Goal: Information Seeking & Learning: Understand process/instructions

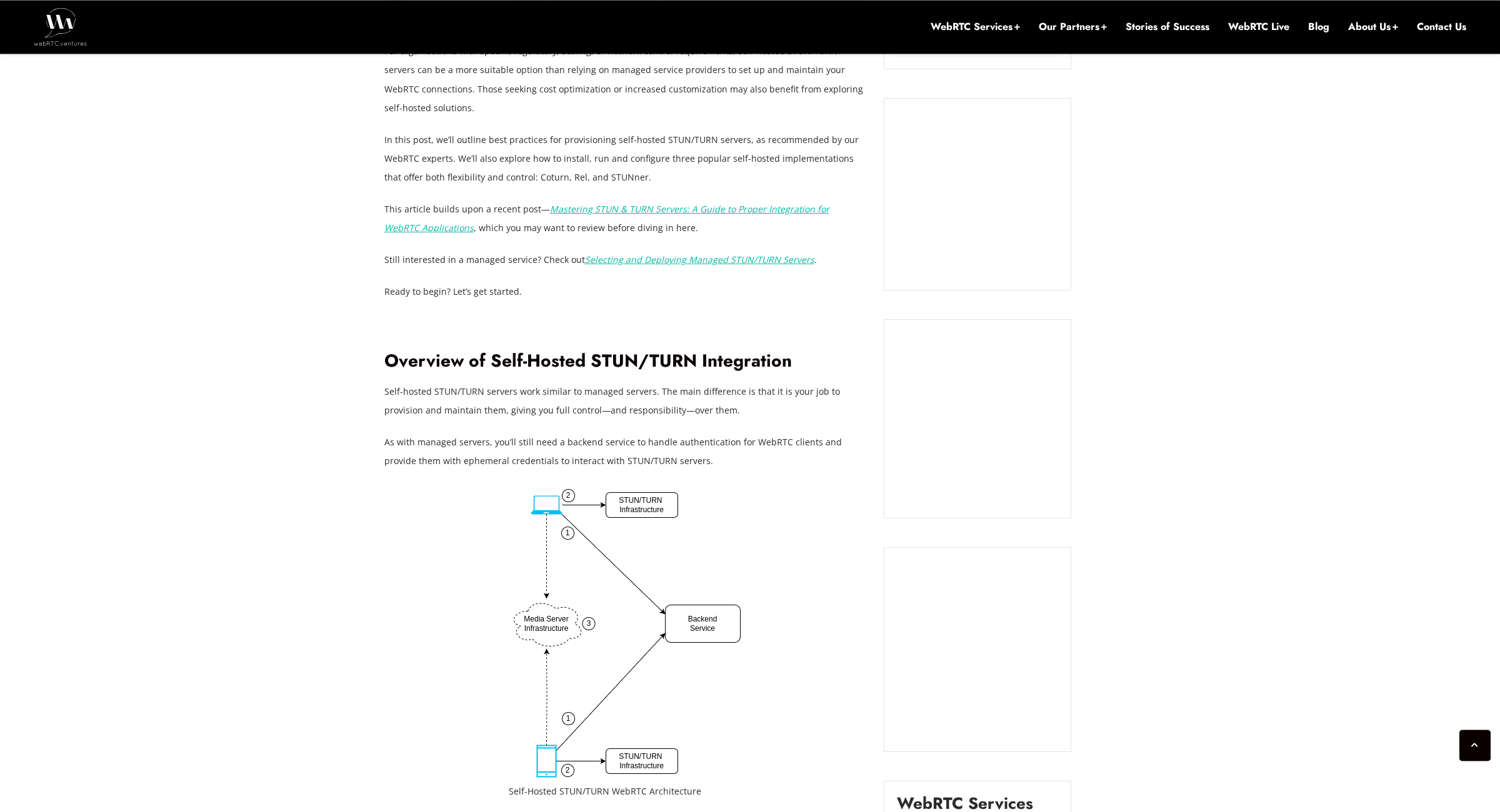
scroll to position [1020, 0]
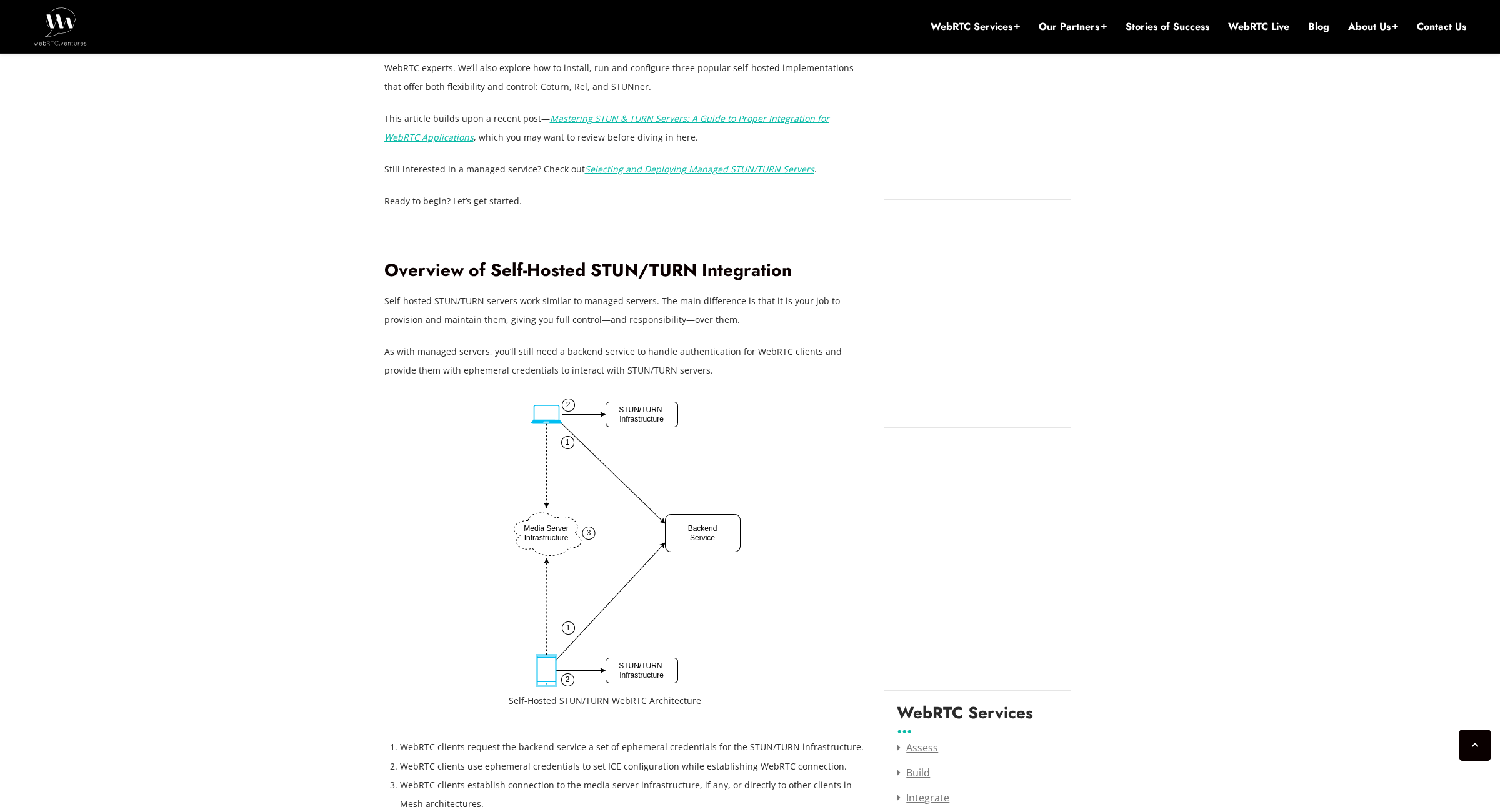
click at [401, 353] on p "As with managed servers, you’ll still need a backend service to handle authenti…" at bounding box center [625, 361] width 481 height 37
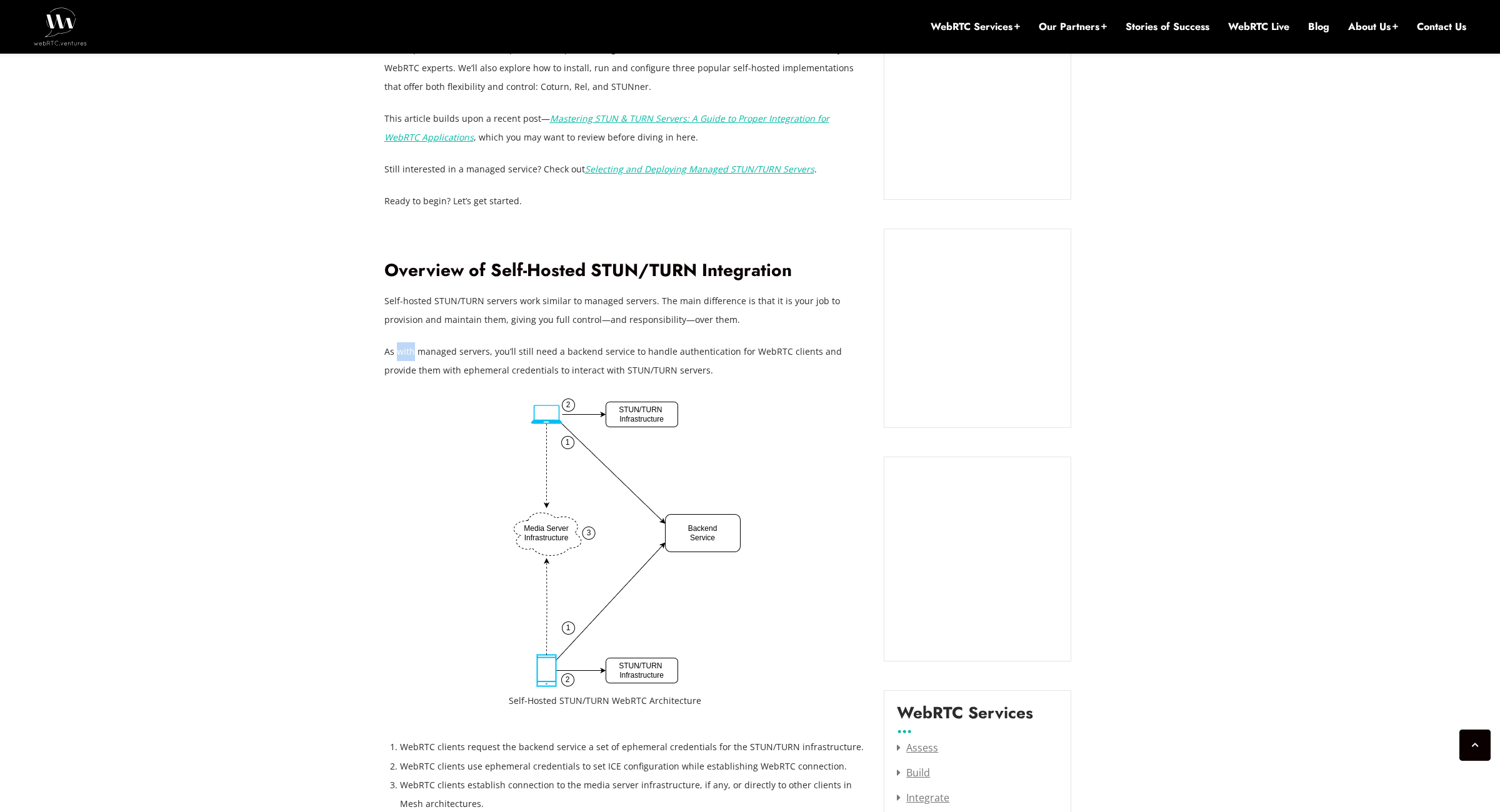
copy p "with"
click at [409, 363] on p "As with managed servers, you’ll still need a backend service to handle authenti…" at bounding box center [625, 361] width 481 height 37
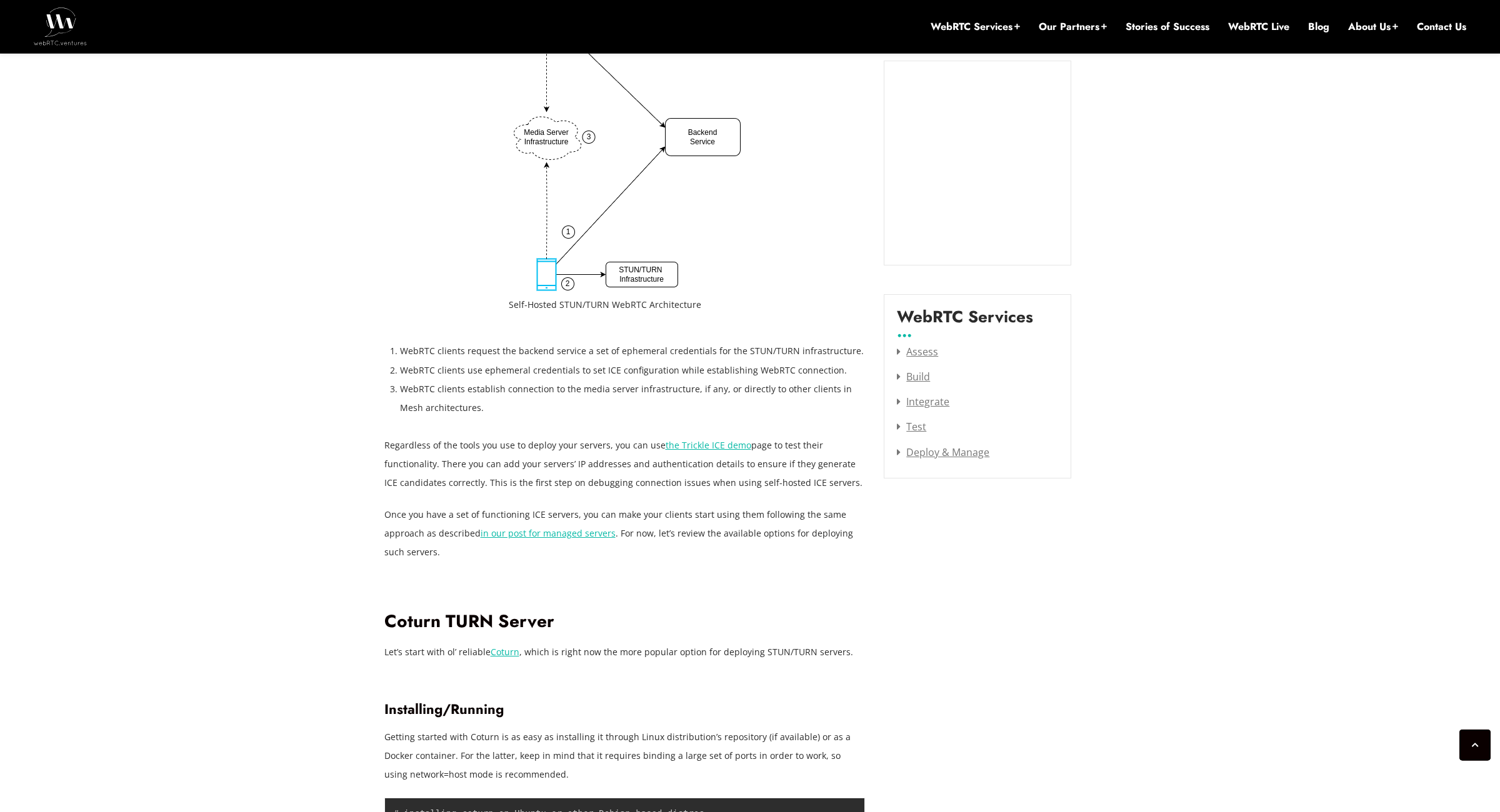
scroll to position [1447, 0]
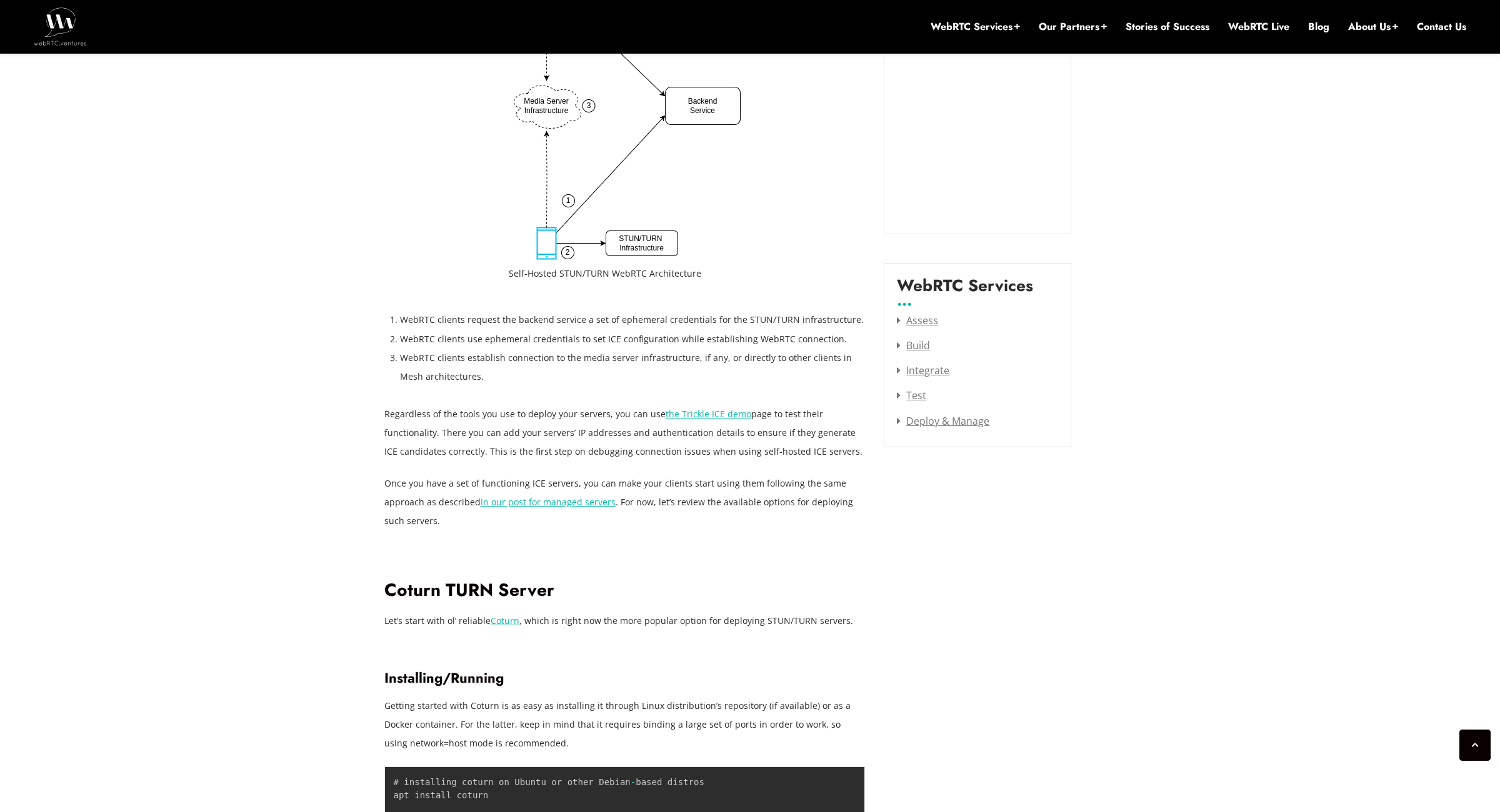
click at [397, 411] on p "Regardless of the tools you use to deploy your servers, you can use the Trickle…" at bounding box center [625, 433] width 481 height 56
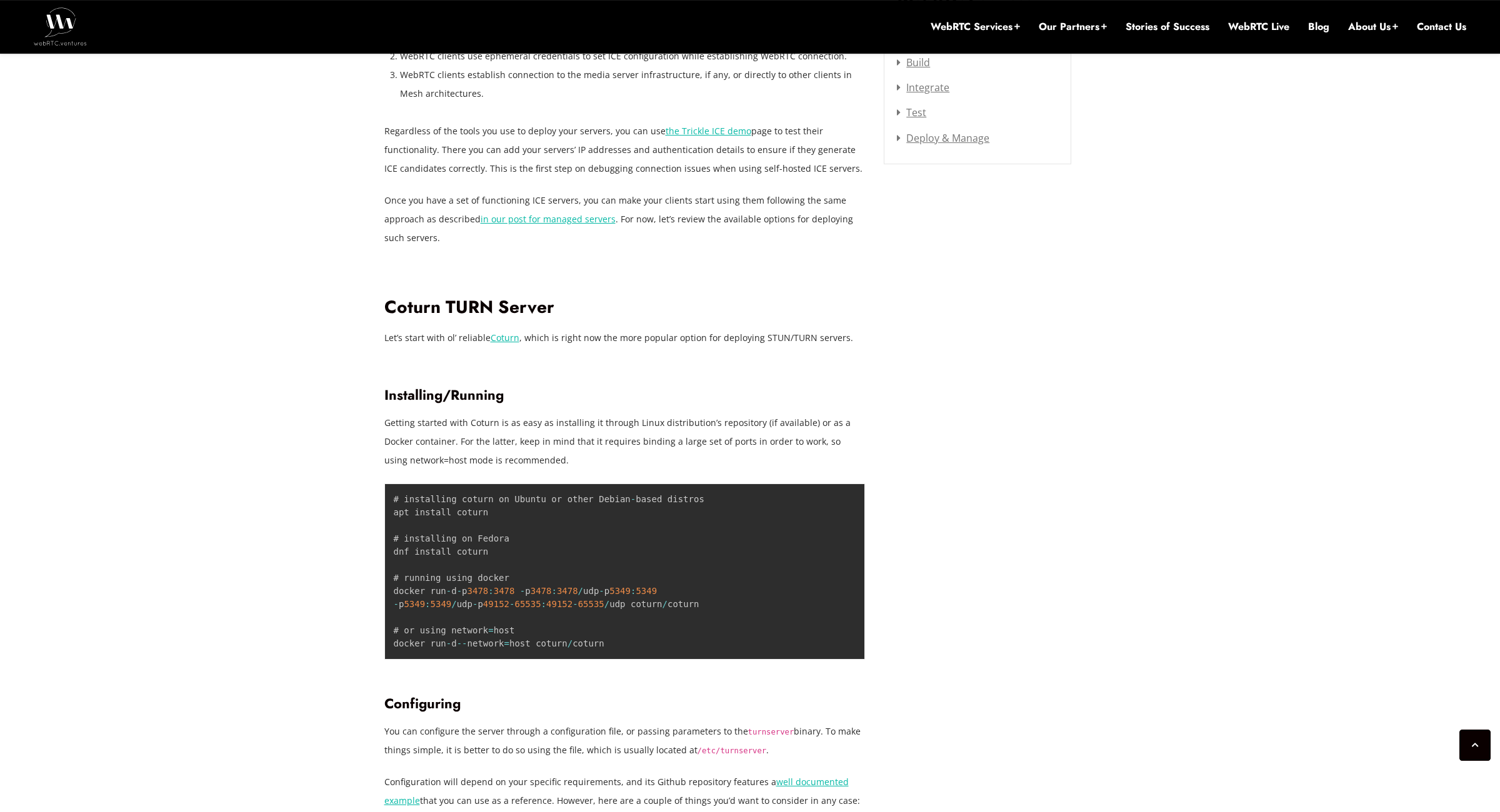
scroll to position [1732, 0]
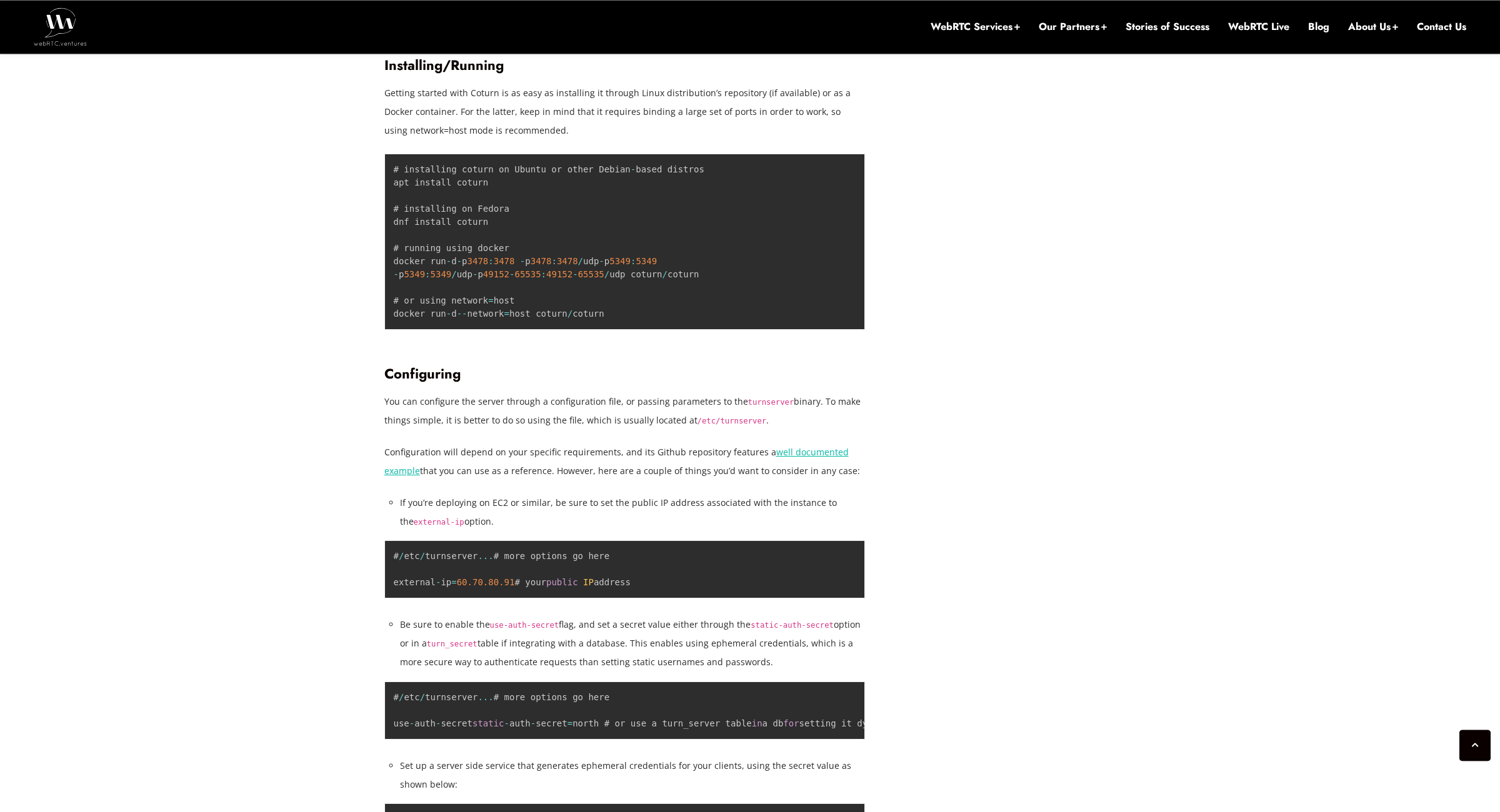
scroll to position [2159, 0]
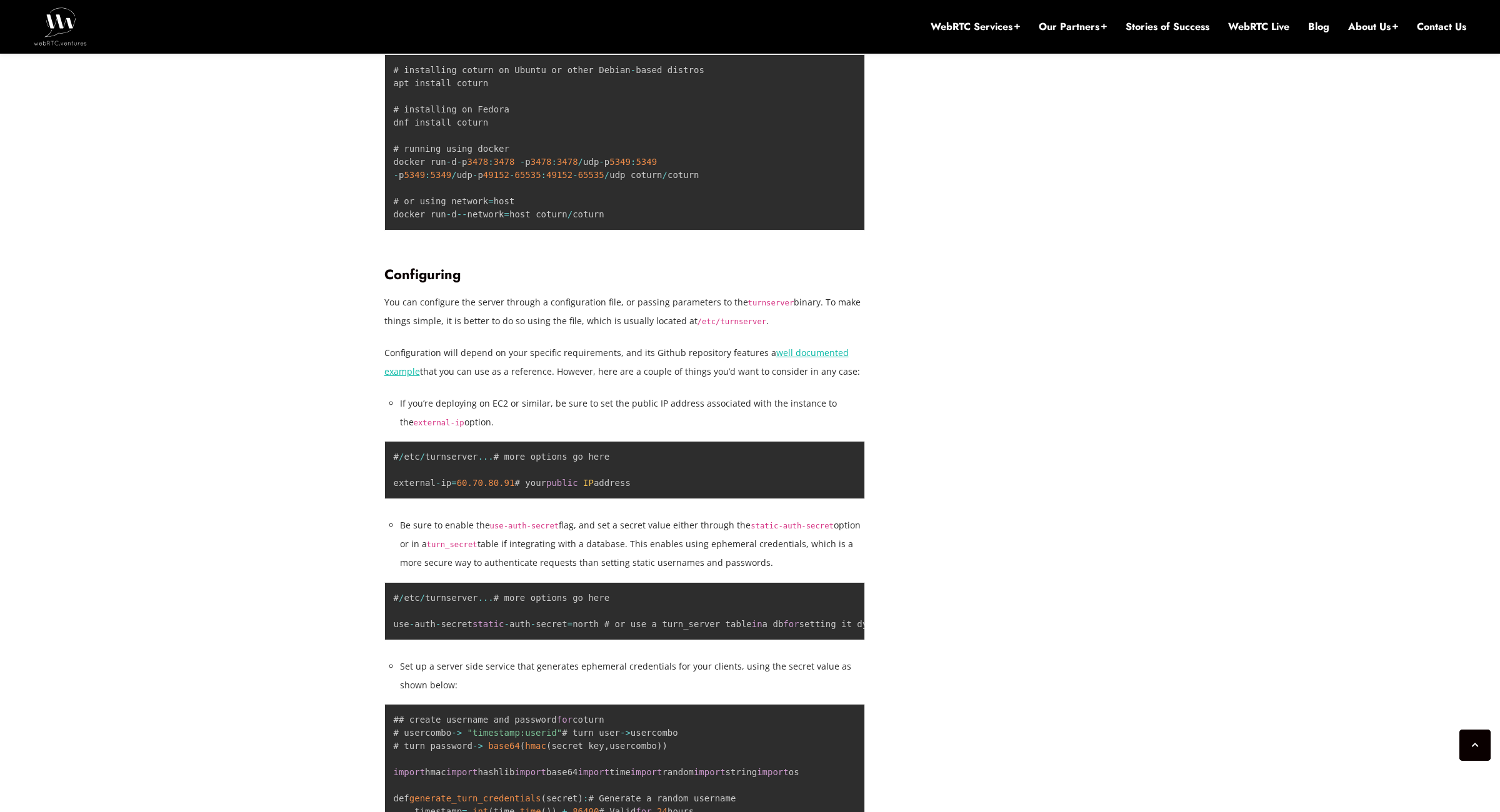
drag, startPoint x: 365, startPoint y: 437, endPoint x: 350, endPoint y: 439, distance: 15.1
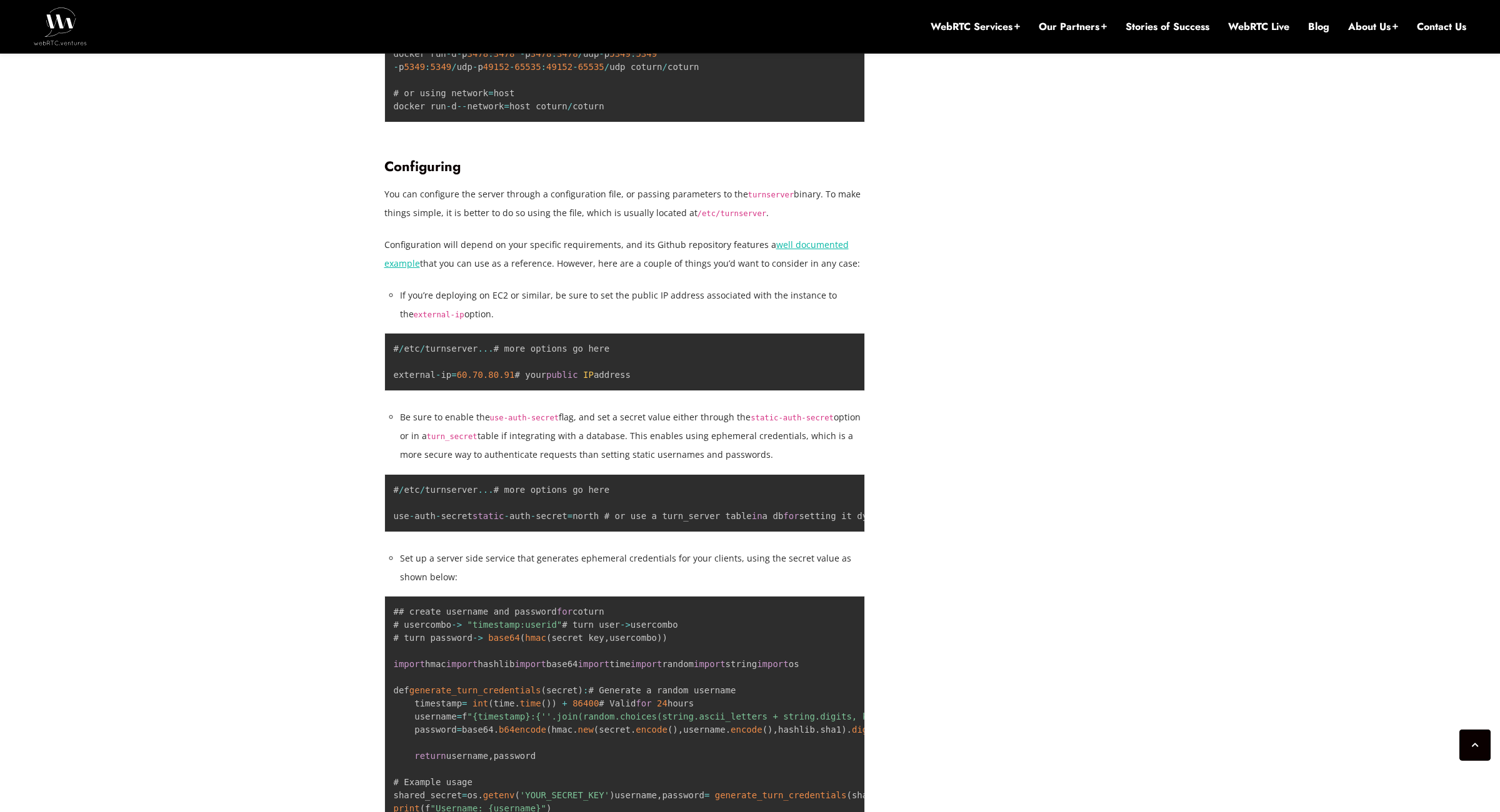
scroll to position [2302, 0]
